Goal: Information Seeking & Learning: Learn about a topic

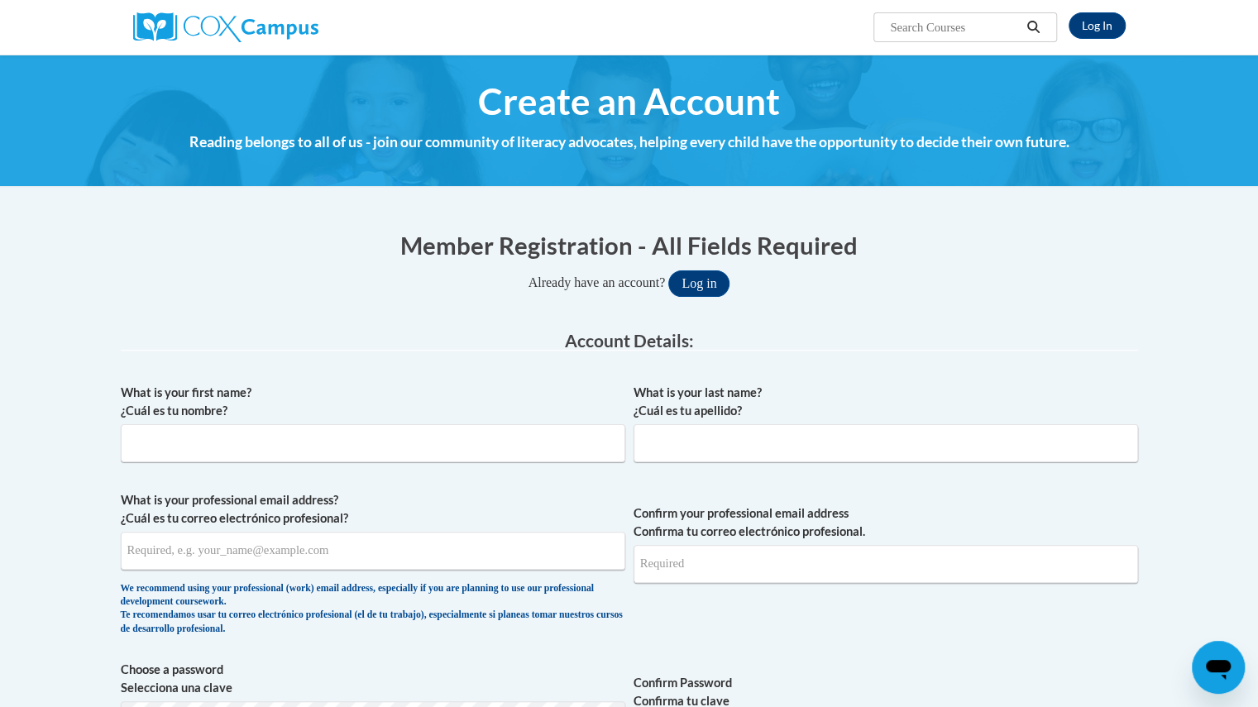
click at [1055, 147] on h4 "Reading belongs to all of us - join our community of literacy advocates, helpin…" at bounding box center [629, 142] width 1017 height 22
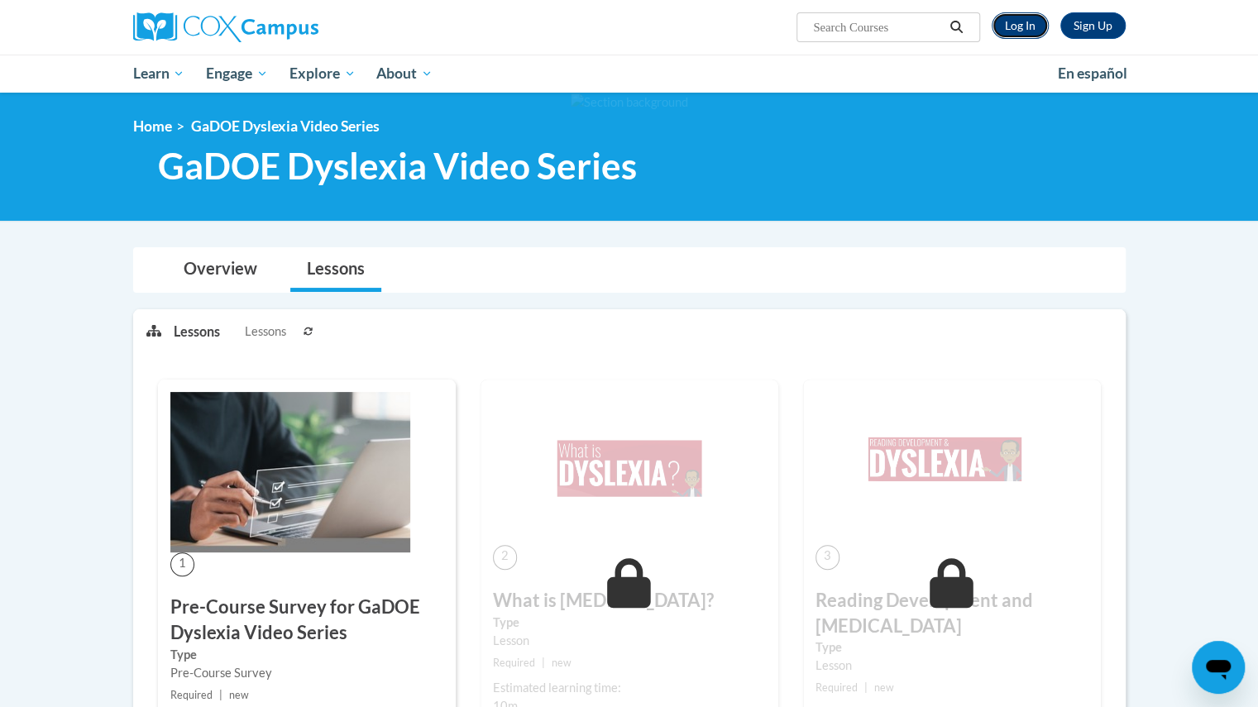
click at [1019, 26] on link "Log In" at bounding box center [1020, 25] width 57 height 26
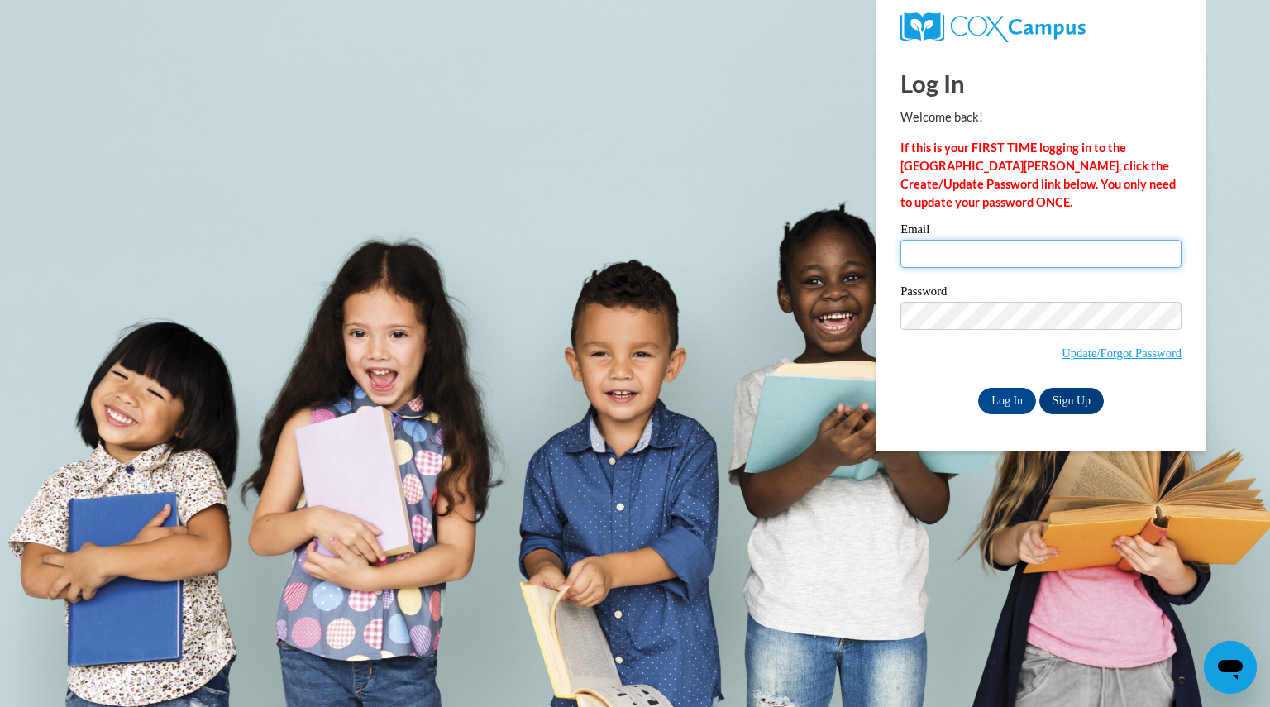
click at [956, 249] on input "Email" at bounding box center [1041, 254] width 281 height 28
type input "eagansusan@aasd.k12.wi.us"
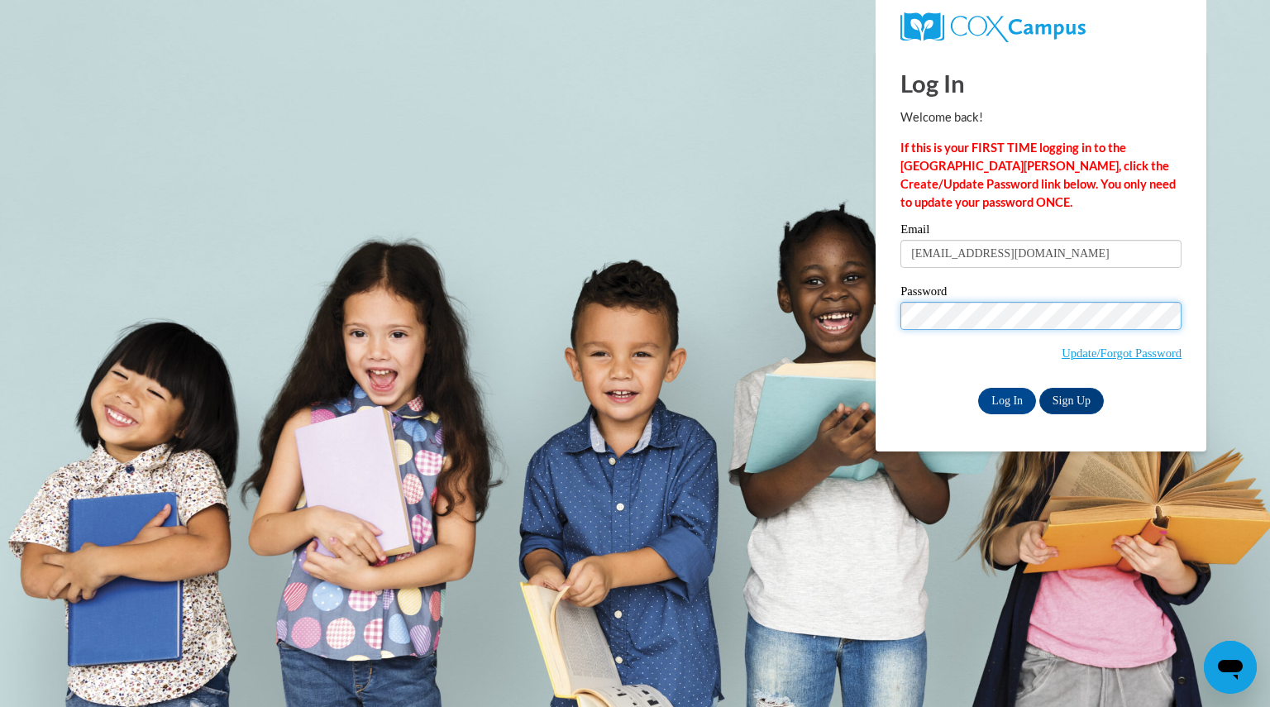
click at [978, 388] on input "Log In" at bounding box center [1007, 401] width 58 height 26
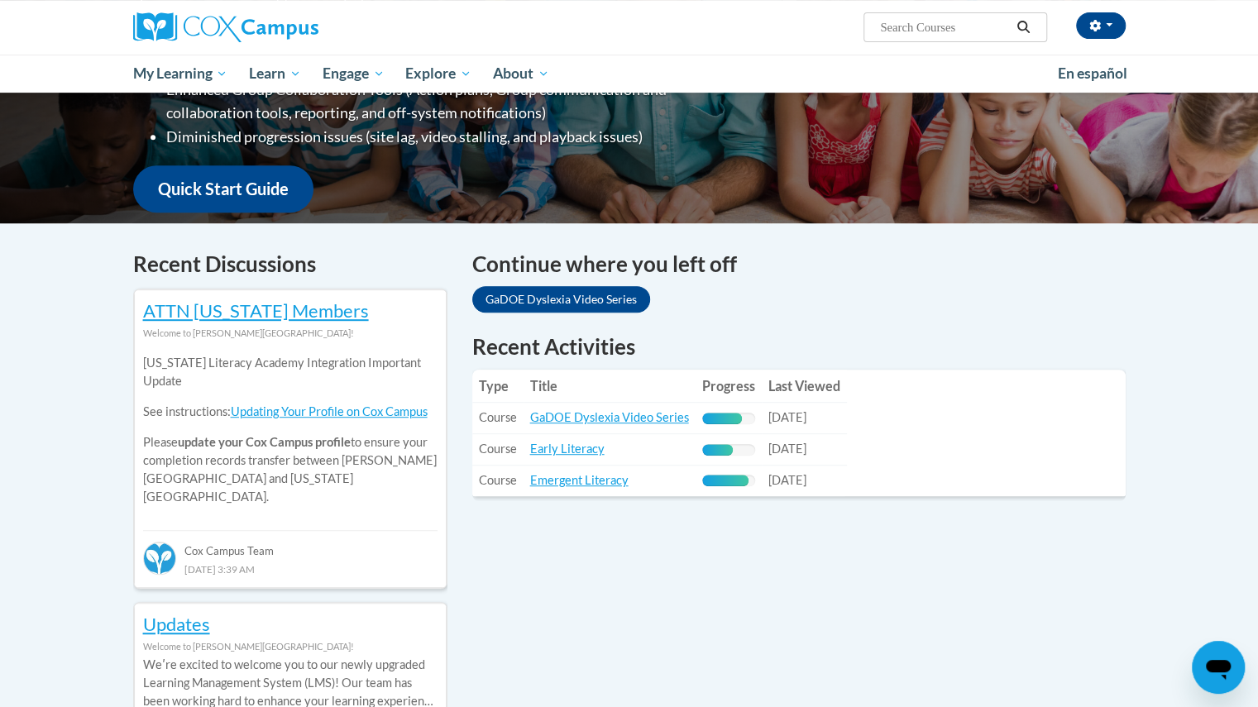
scroll to position [359, 0]
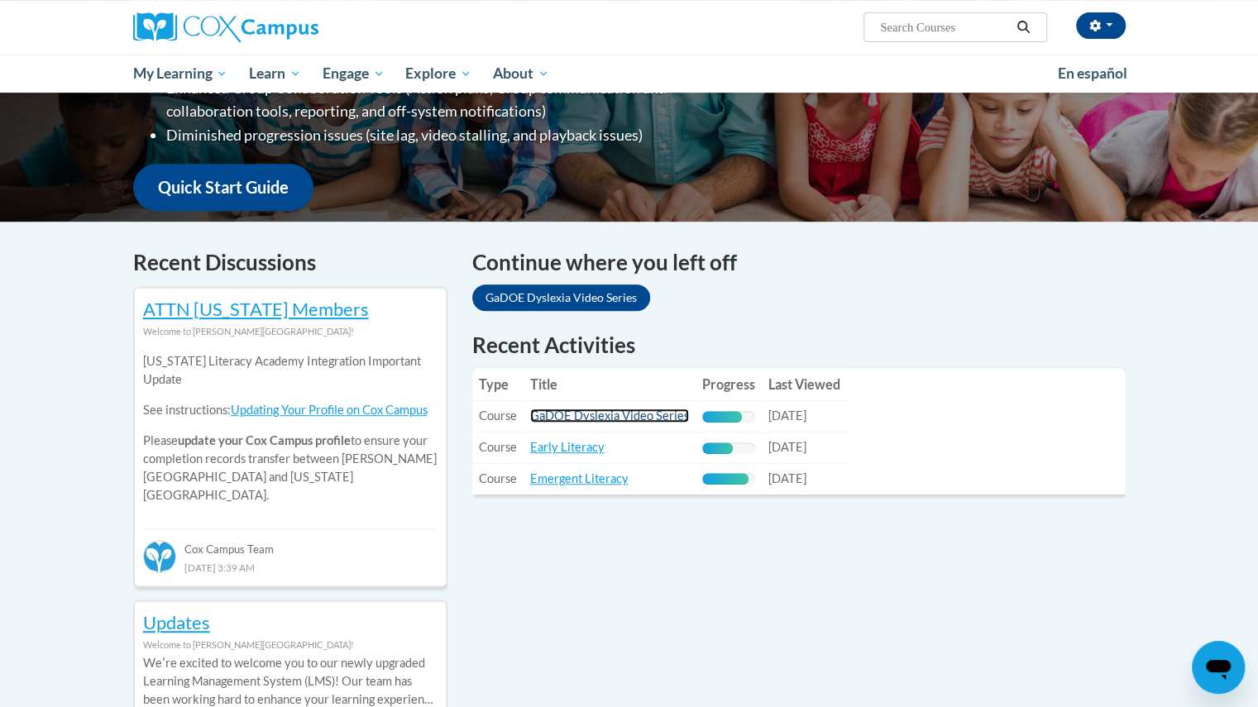
click at [638, 413] on link "GaDOE Dyslexia Video Series" at bounding box center [609, 416] width 159 height 14
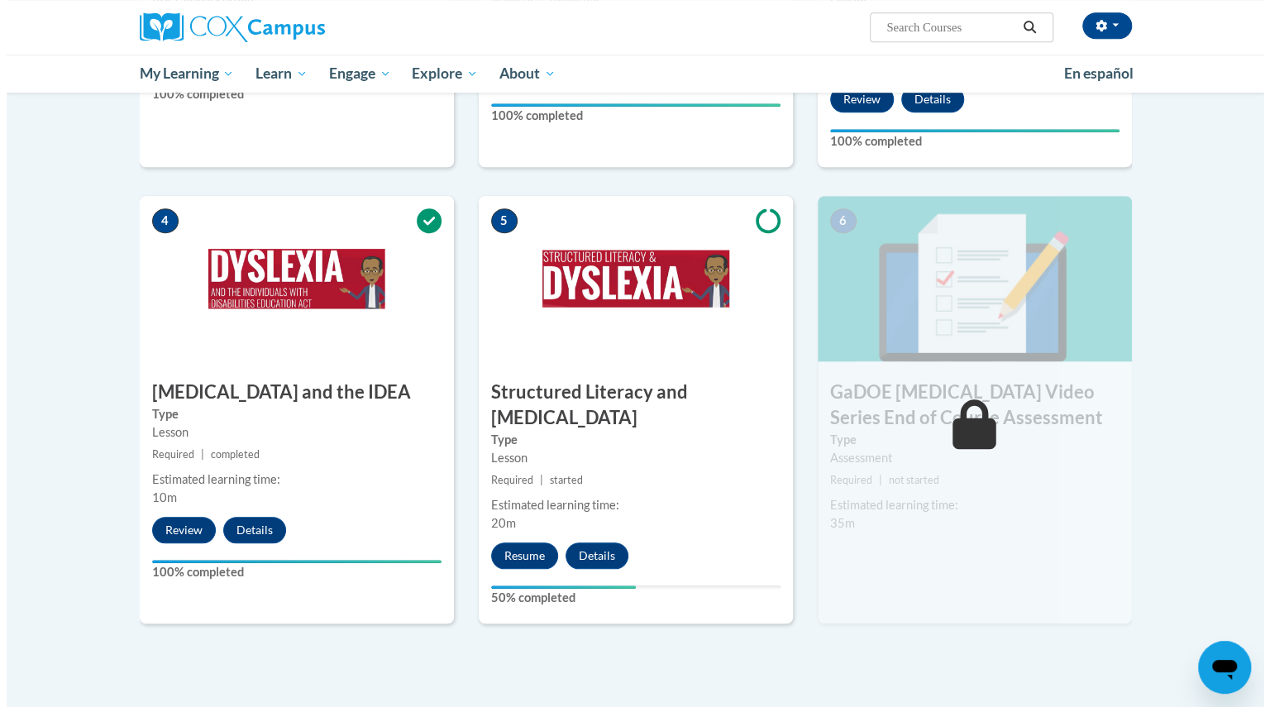
scroll to position [721, 0]
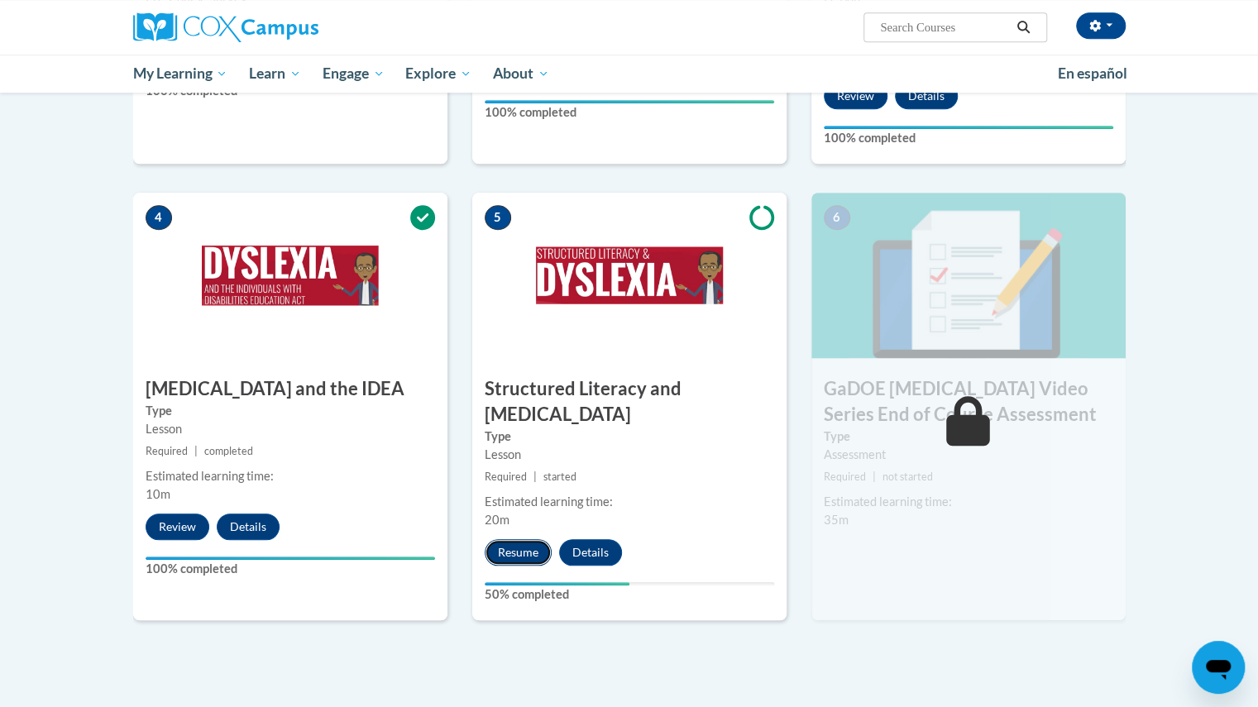
click at [513, 539] on button "Resume" at bounding box center [518, 552] width 67 height 26
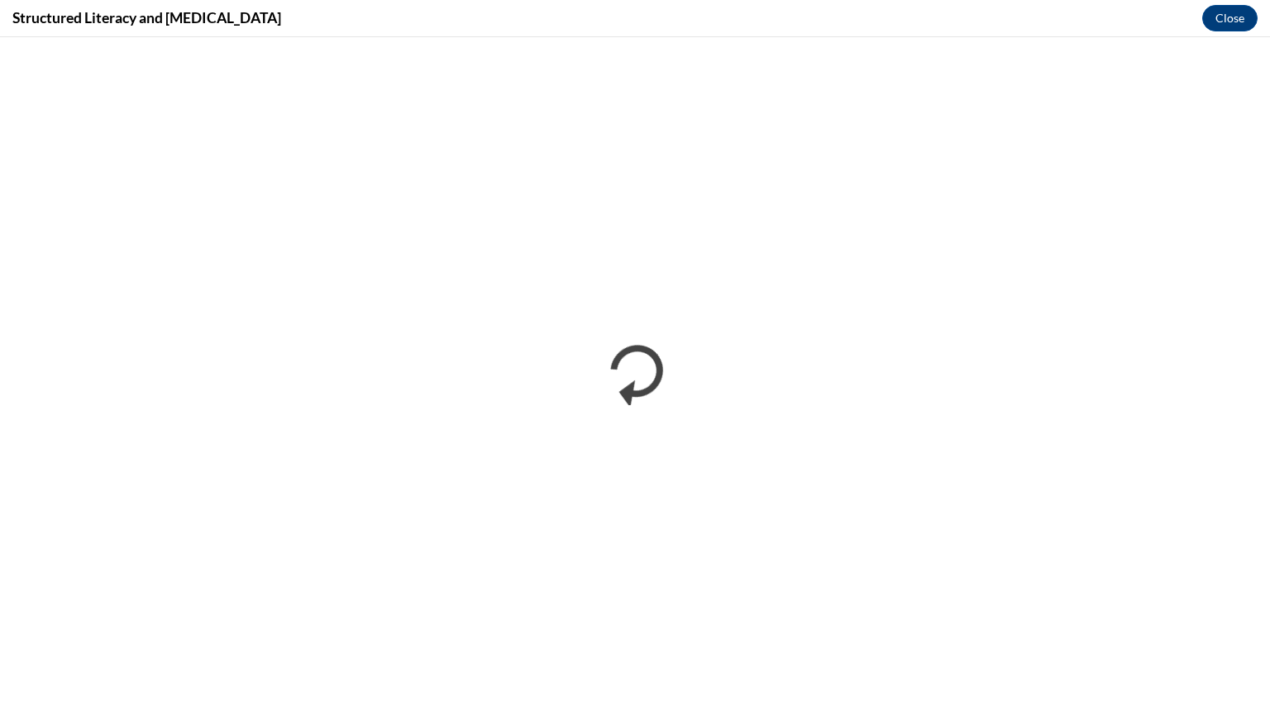
scroll to position [0, 0]
